Goal: Transaction & Acquisition: Obtain resource

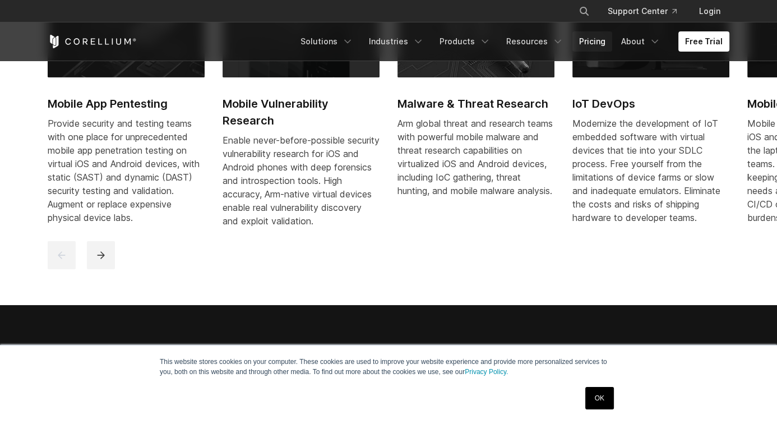
click at [602, 40] on link "Pricing" at bounding box center [592, 41] width 40 height 20
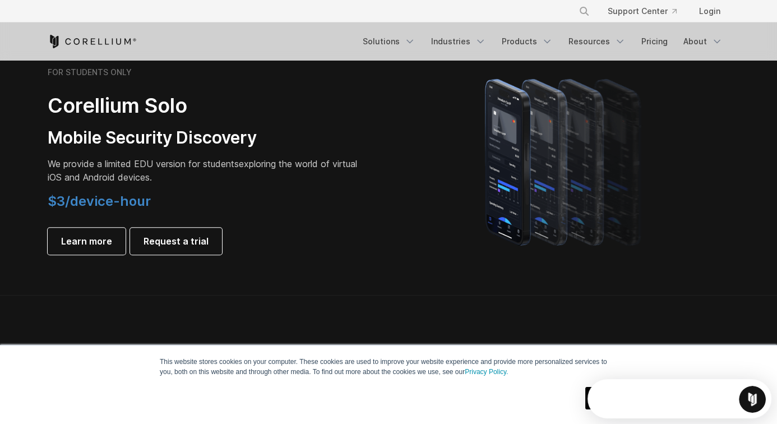
drag, startPoint x: 784, startPoint y: 133, endPoint x: 784, endPoint y: 182, distance: 49.3
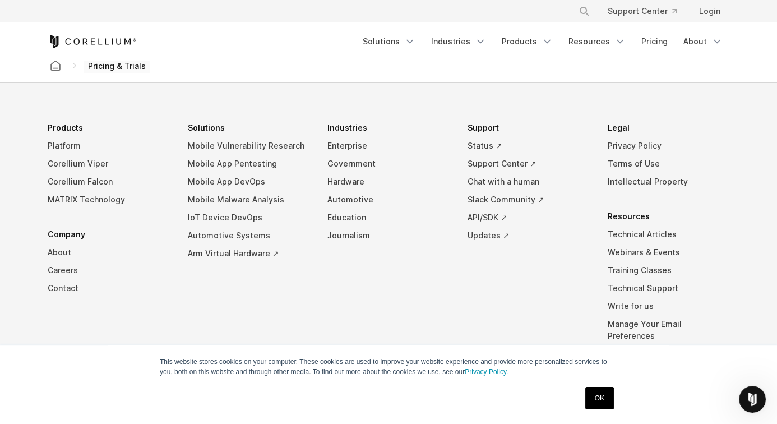
scroll to position [1973, 0]
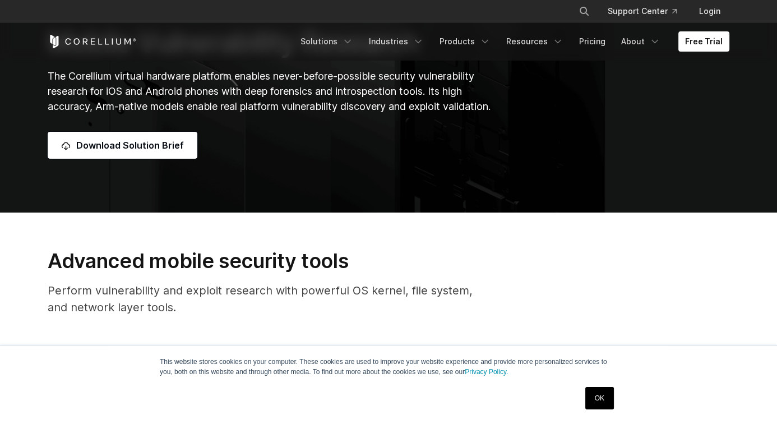
scroll to position [200, 0]
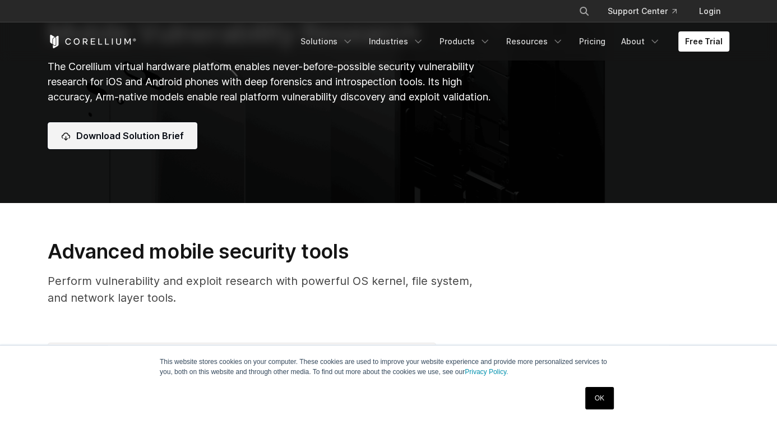
click at [143, 143] on link "Download Solution Brief" at bounding box center [123, 135] width 150 height 27
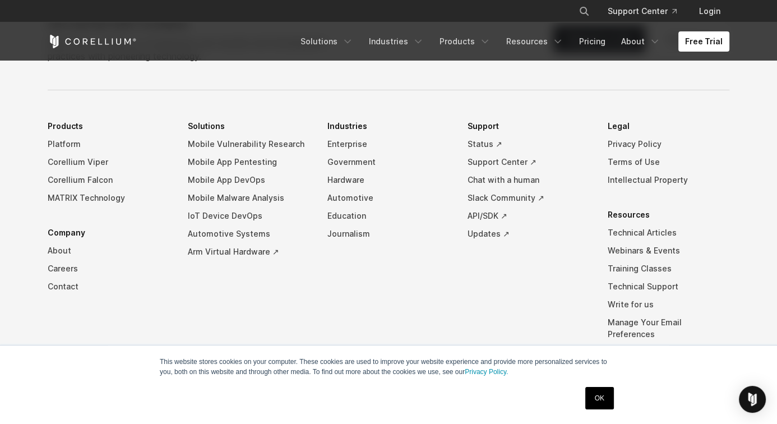
scroll to position [3845, 0]
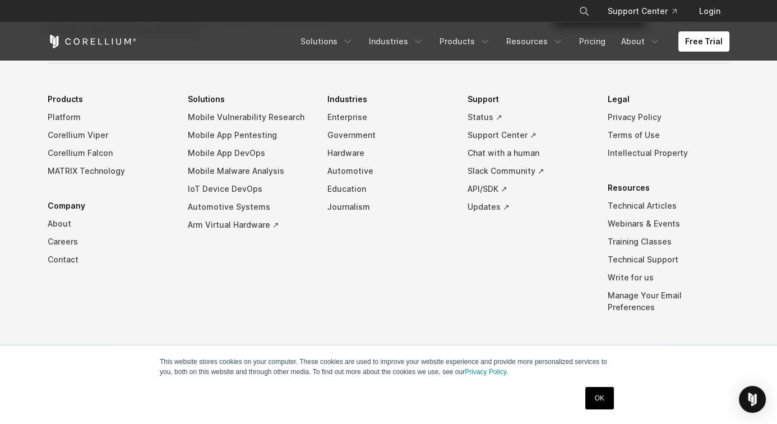
drag, startPoint x: 780, startPoint y: 53, endPoint x: 784, endPoint y: 441, distance: 388.3
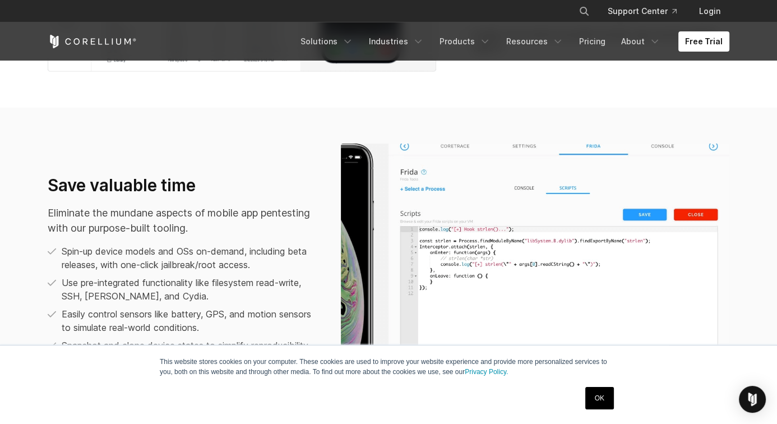
scroll to position [687, 0]
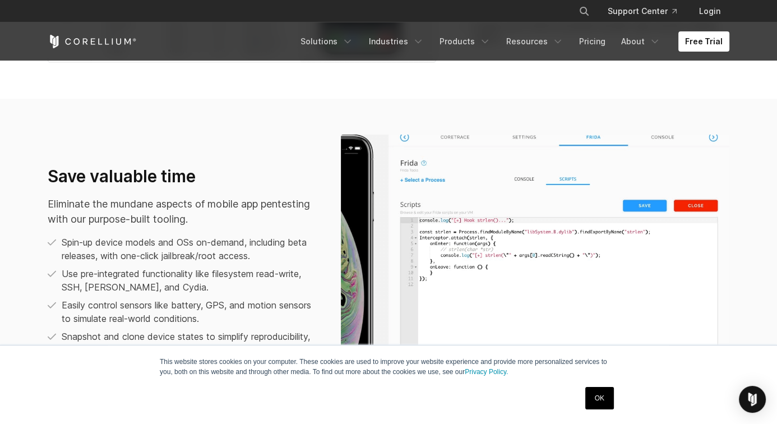
drag, startPoint x: 782, startPoint y: 27, endPoint x: 784, endPoint y: 97, distance: 70.1
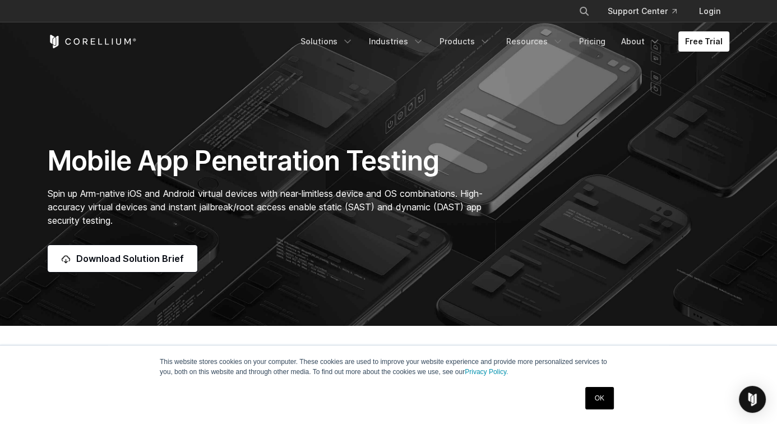
scroll to position [0, 0]
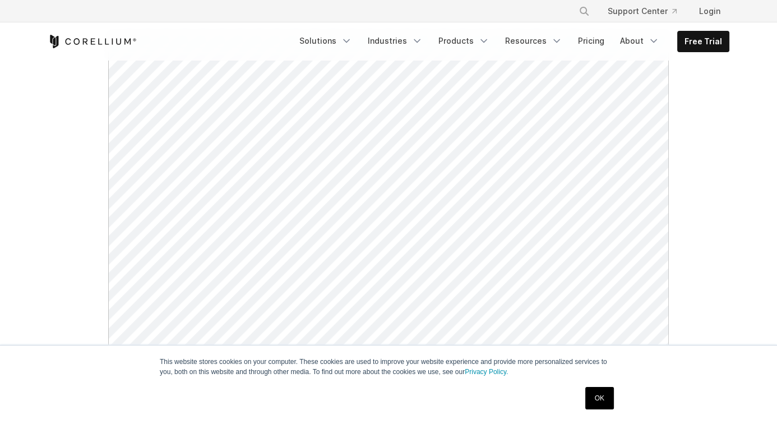
scroll to position [151, 0]
